Goal: Find specific page/section: Find specific page/section

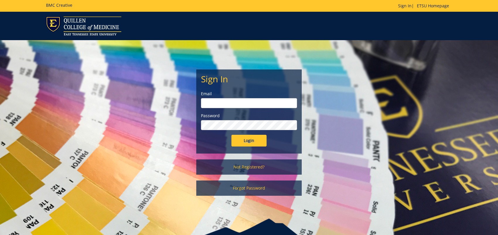
type input "[EMAIL_ADDRESS][DOMAIN_NAME]"
click at [248, 141] on input "Login" at bounding box center [248, 141] width 35 height 12
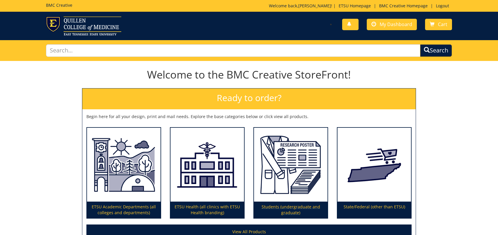
scroll to position [63, 0]
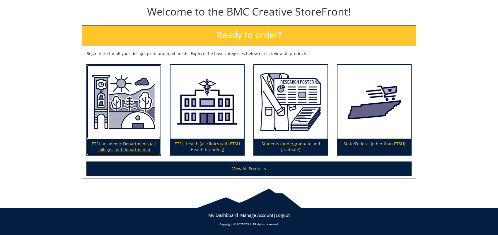
click at [127, 141] on p "ETSU Academic Departments (all colleges and departments)" at bounding box center [123, 146] width 73 height 16
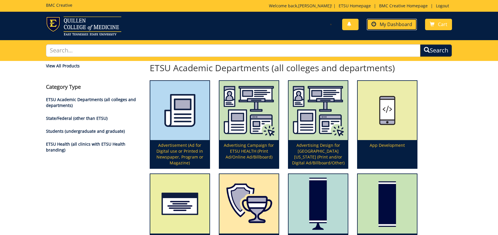
click at [395, 23] on span "My Dashboard" at bounding box center [395, 24] width 32 height 6
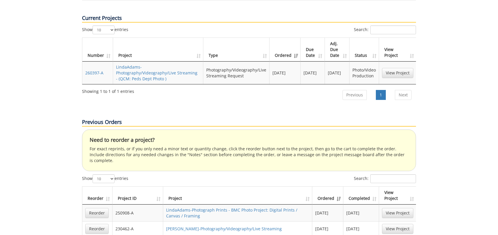
scroll to position [263, 0]
